Goal: Task Accomplishment & Management: Manage account settings

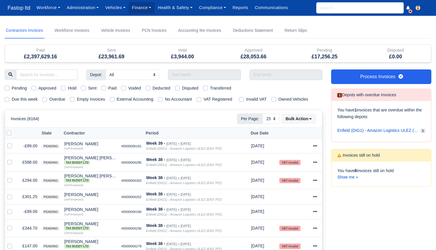
select select "25"
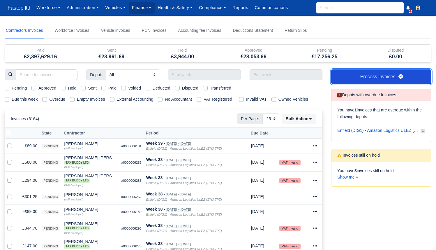
click at [348, 77] on link "Process Invoices" at bounding box center [382, 76] width 100 height 15
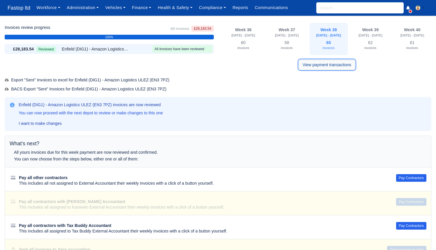
click at [317, 63] on link "View payment transactions" at bounding box center [327, 65] width 56 height 10
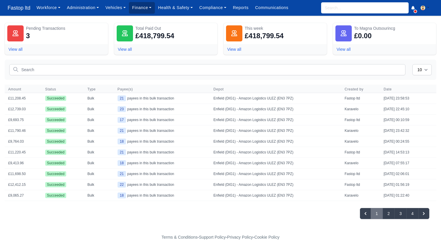
click at [149, 10] on link "Finance" at bounding box center [142, 7] width 26 height 11
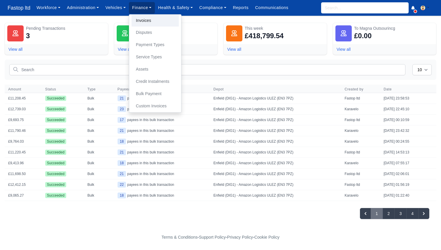
click at [156, 18] on link "Invoices" at bounding box center [154, 21] width 47 height 12
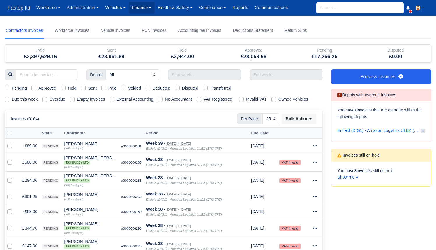
select select "25"
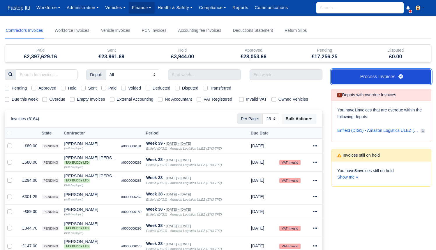
click at [364, 70] on link "Process Invoices" at bounding box center [382, 76] width 100 height 15
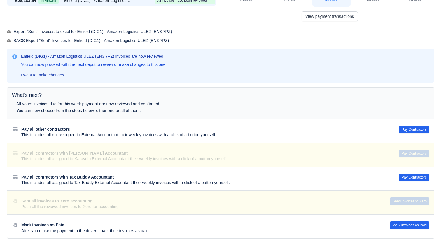
scroll to position [50, 0]
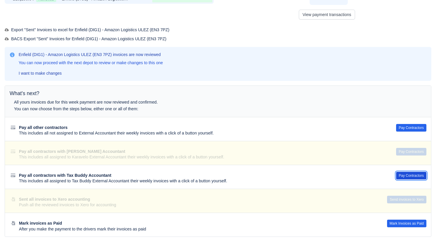
click at [409, 173] on button "Pay Contractors" at bounding box center [412, 176] width 30 height 8
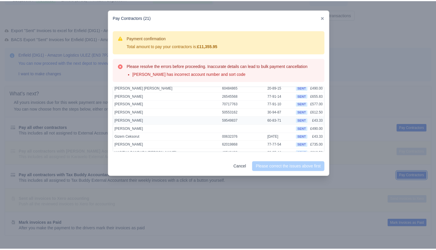
scroll to position [23, 0]
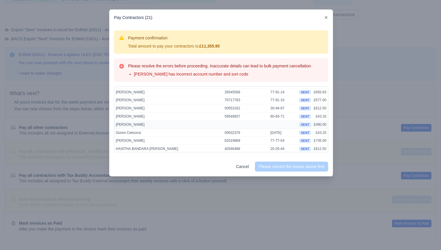
drag, startPoint x: 226, startPoint y: 126, endPoint x: 116, endPoint y: 125, distance: 110.2
click at [116, 125] on td "Elijah Fabian Carter" at bounding box center [168, 124] width 109 height 8
click at [92, 134] on div at bounding box center [220, 125] width 441 height 250
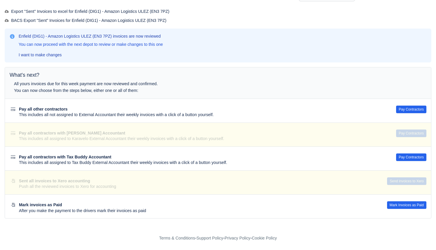
scroll to position [0, 0]
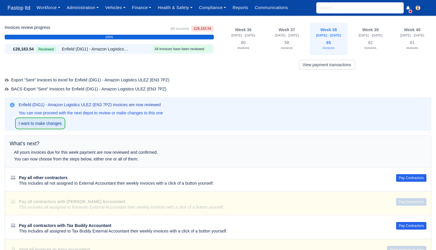
click at [38, 124] on link "I want to make changes" at bounding box center [40, 123] width 48 height 9
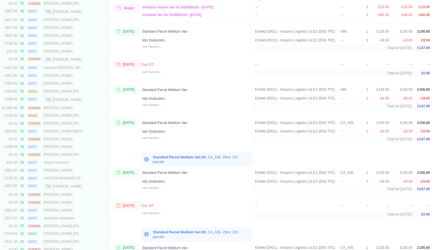
scroll to position [427, 0]
click at [69, 99] on div "TB Elijah Fabian Carter" at bounding box center [64, 99] width 41 height 6
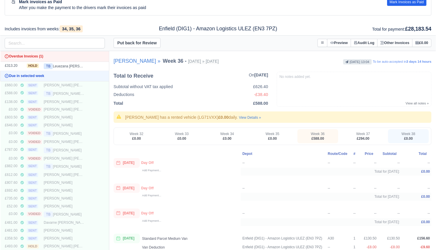
scroll to position [272, 0]
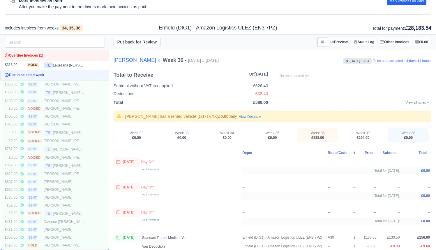
click at [318, 43] on button at bounding box center [323, 42] width 10 height 8
click at [287, 55] on link "Put on Hold" at bounding box center [294, 53] width 65 height 10
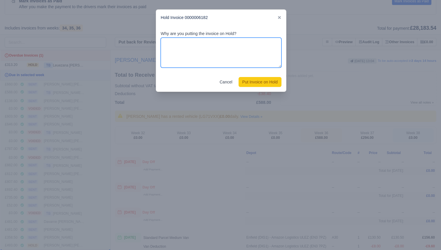
click at [231, 47] on textarea "Why are you putting the invoice on Hold?" at bounding box center [221, 53] width 121 height 30
click at [236, 59] on textarea "Миссин" at bounding box center [221, 53] width 121 height 30
type textarea "М"
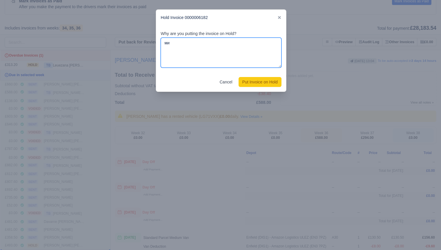
type textarea "м"
type textarea "Missing bank details"
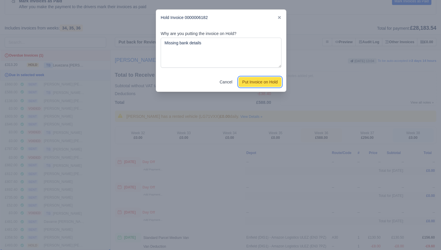
click at [273, 79] on button "Put Invoice on Hold" at bounding box center [259, 82] width 43 height 10
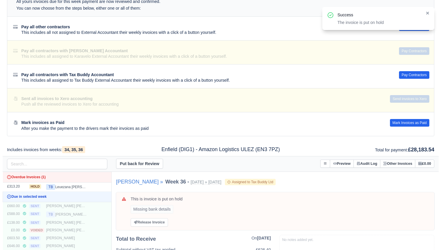
scroll to position [106, 0]
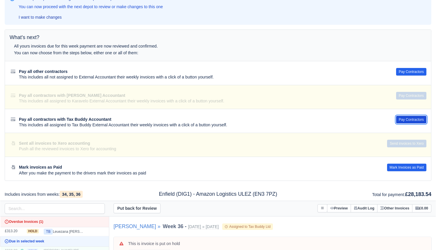
click at [402, 119] on button "Pay Contractors" at bounding box center [412, 120] width 30 height 8
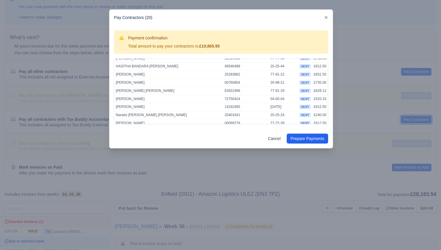
scroll to position [105, 0]
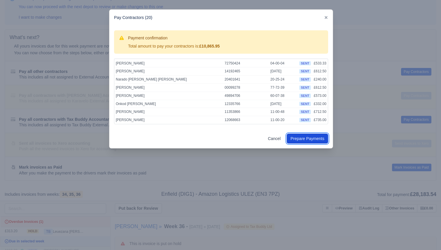
click at [305, 140] on button "Prepare Payments" at bounding box center [307, 139] width 41 height 10
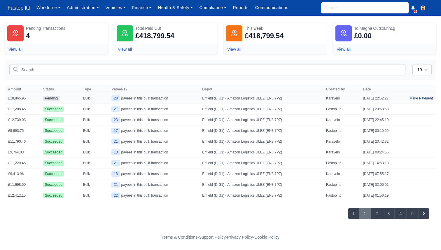
click at [415, 98] on link "Make Payment" at bounding box center [421, 98] width 30 height 10
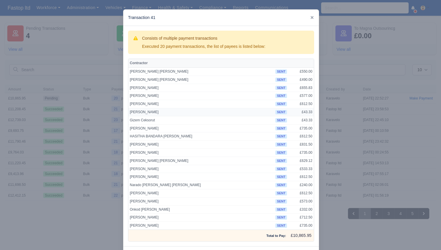
scroll to position [25, 0]
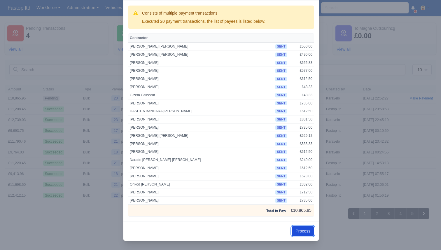
click at [295, 231] on button "Process" at bounding box center [303, 231] width 22 height 10
